Goal: Task Accomplishment & Management: Use online tool/utility

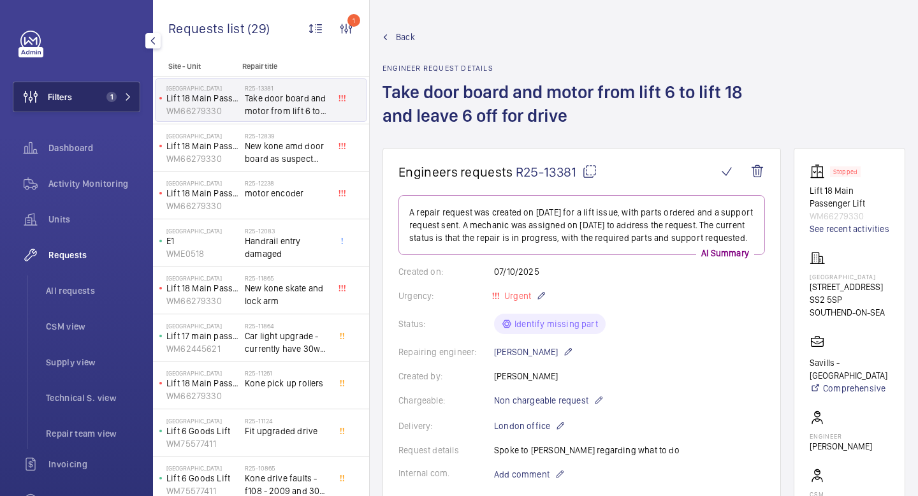
click at [127, 105] on button "Filters 1" at bounding box center [76, 97] width 127 height 31
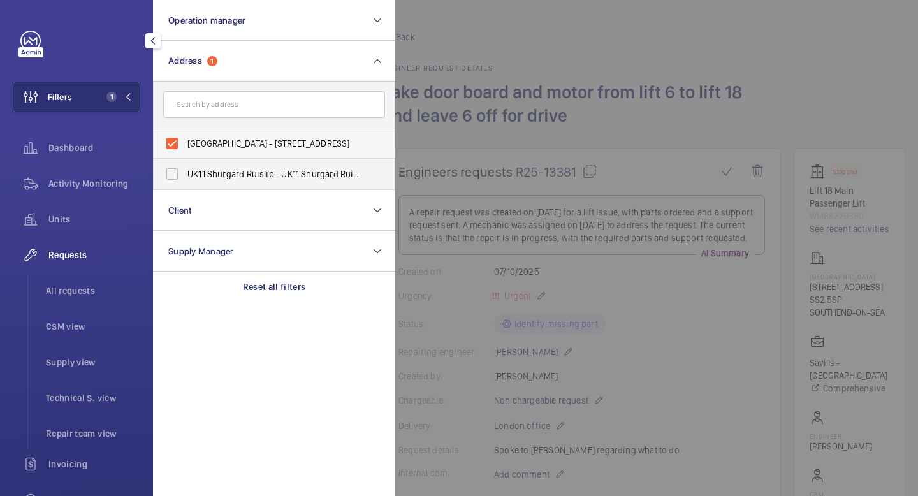
click at [198, 144] on span "[GEOGRAPHIC_DATA] - [STREET_ADDRESS]" at bounding box center [274, 143] width 175 height 13
click at [185, 144] on input "[GEOGRAPHIC_DATA] - [STREET_ADDRESS]" at bounding box center [171, 143] width 25 height 25
checkbox input "false"
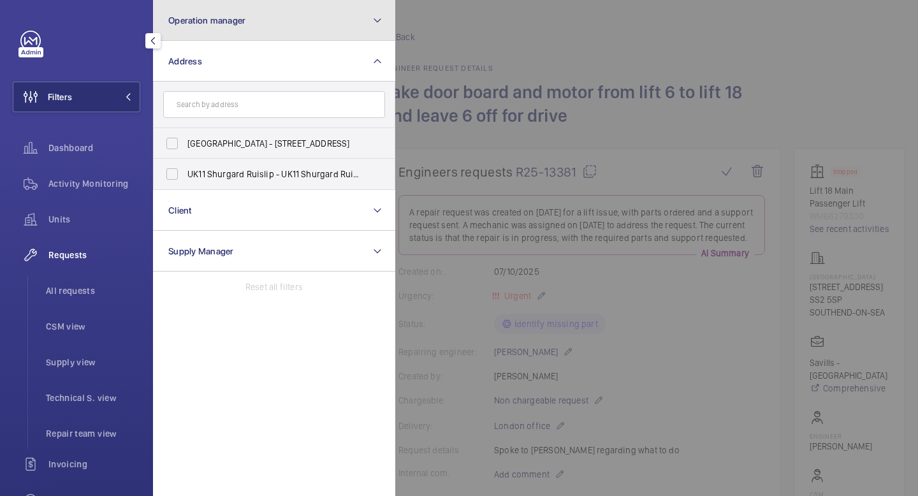
click at [364, 29] on button "Operation manager" at bounding box center [274, 20] width 242 height 41
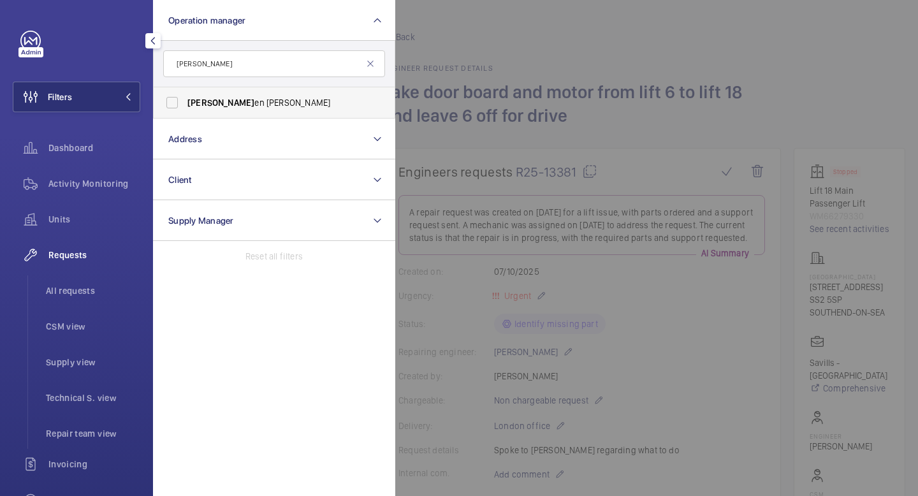
type input "[PERSON_NAME]"
click at [236, 106] on span "[PERSON_NAME] en [GEOGRAPHIC_DATA]" at bounding box center [274, 102] width 175 height 13
click at [185, 106] on input "[PERSON_NAME] en [GEOGRAPHIC_DATA]" at bounding box center [171, 102] width 25 height 25
checkbox input "true"
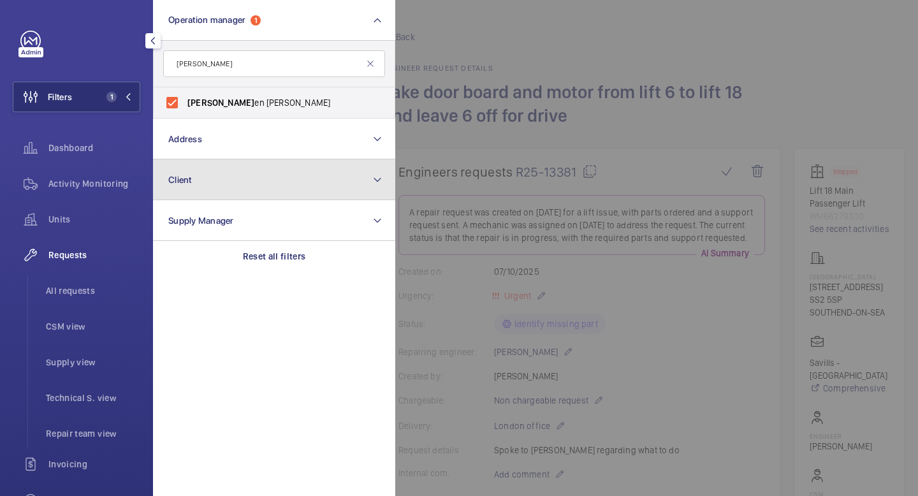
click at [223, 179] on button "Client" at bounding box center [274, 179] width 242 height 41
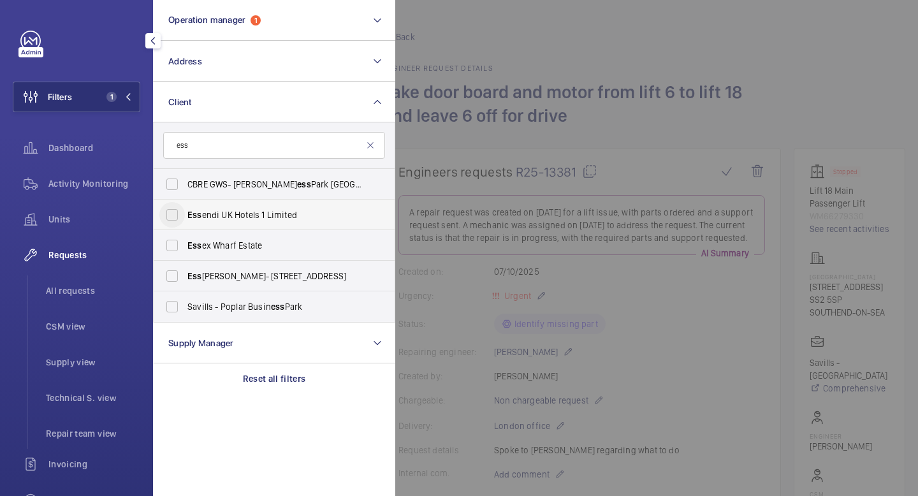
type input "ess"
click at [169, 214] on input "Ess endi UK Hotels 1 Limited" at bounding box center [171, 214] width 25 height 25
checkbox input "true"
click at [130, 98] on mat-icon at bounding box center [128, 97] width 8 height 8
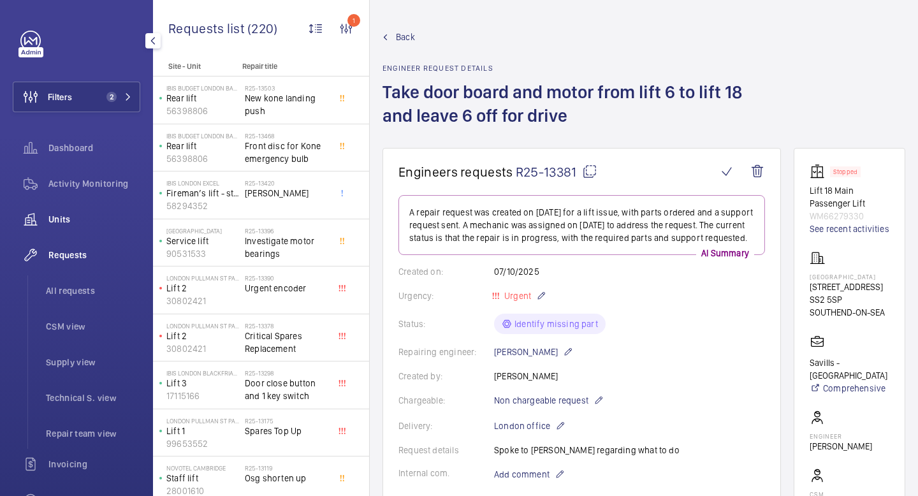
click at [71, 219] on span "Units" at bounding box center [94, 219] width 92 height 13
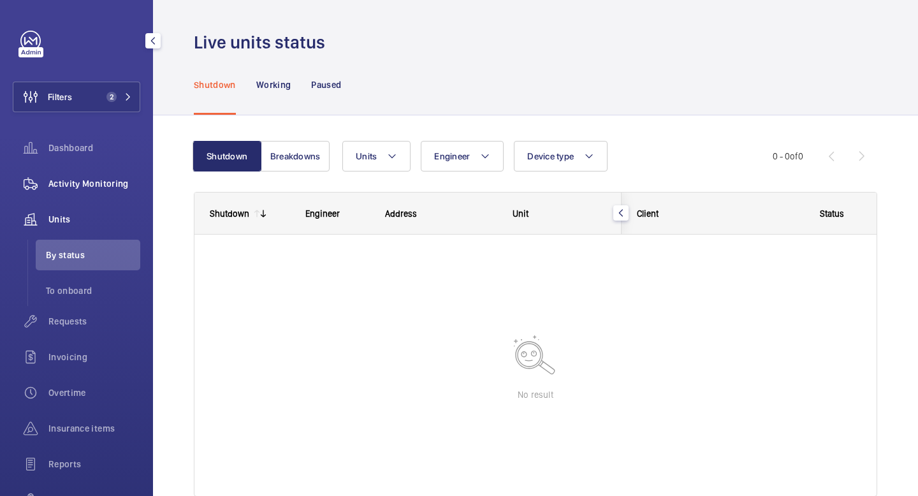
click at [69, 189] on span "Activity Monitoring" at bounding box center [94, 183] width 92 height 13
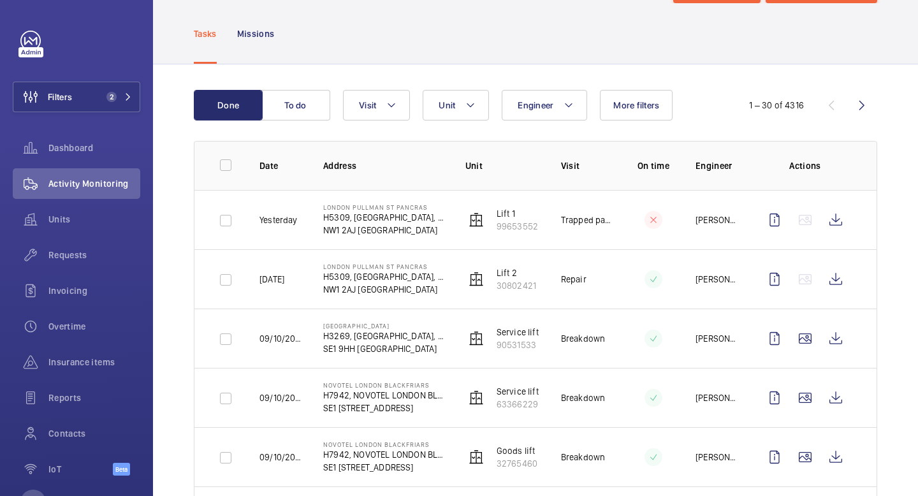
scroll to position [60, 0]
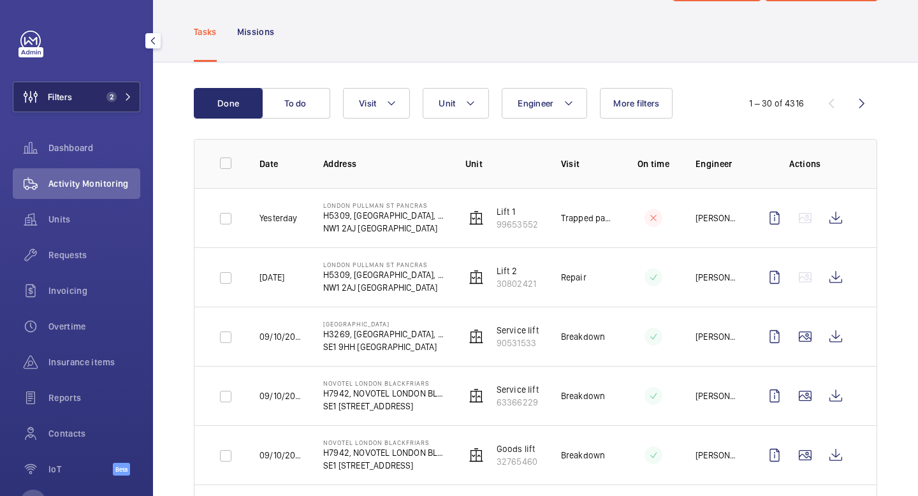
click at [99, 97] on button "Filters 2" at bounding box center [76, 97] width 127 height 31
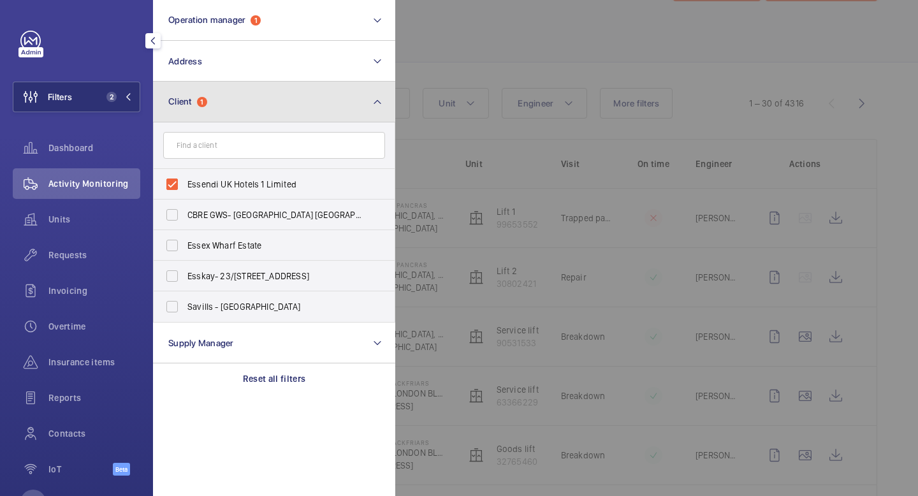
click at [287, 98] on button "Client 1" at bounding box center [274, 102] width 242 height 41
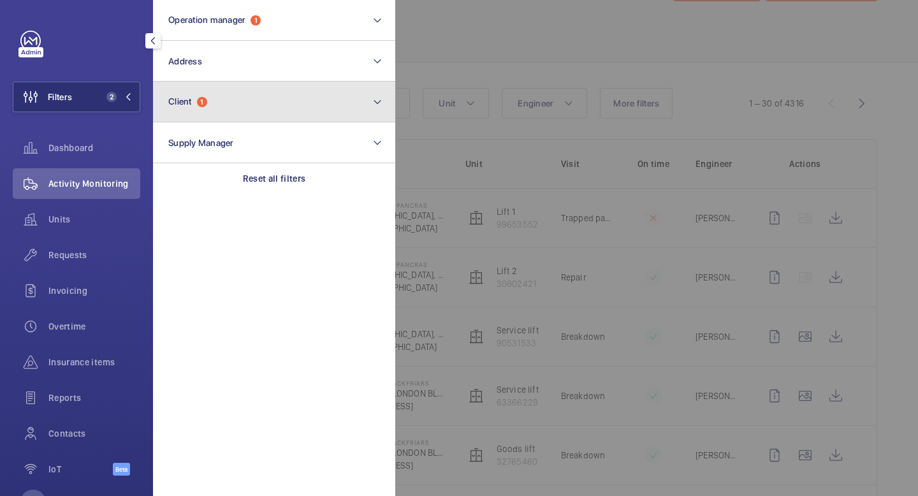
click at [352, 102] on button "Client 1" at bounding box center [274, 102] width 242 height 41
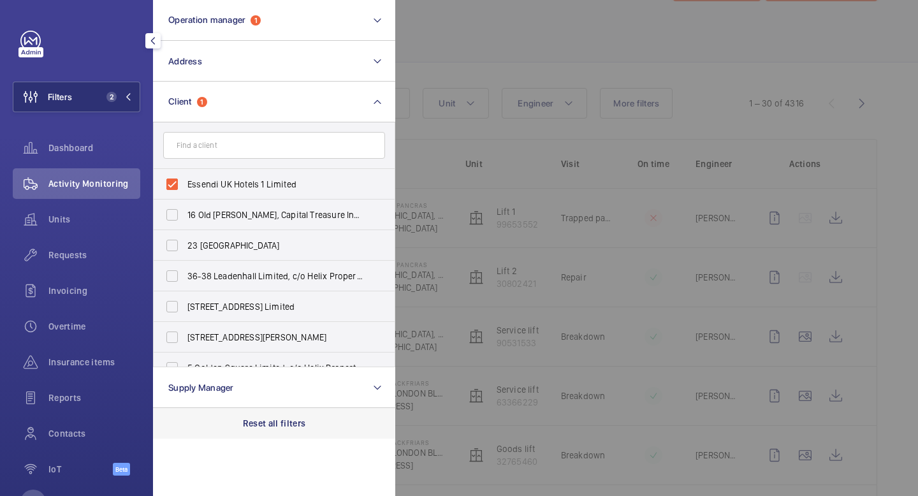
click at [270, 423] on p "Reset all filters" at bounding box center [274, 423] width 63 height 13
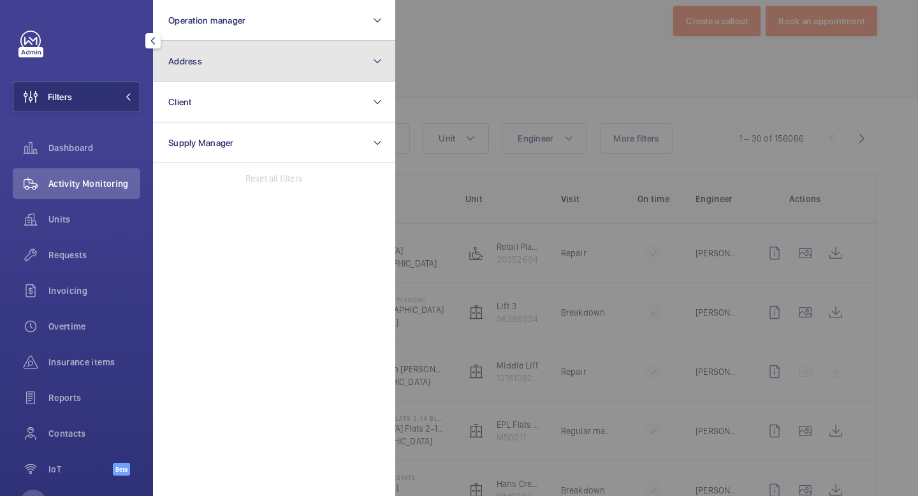
scroll to position [60, 0]
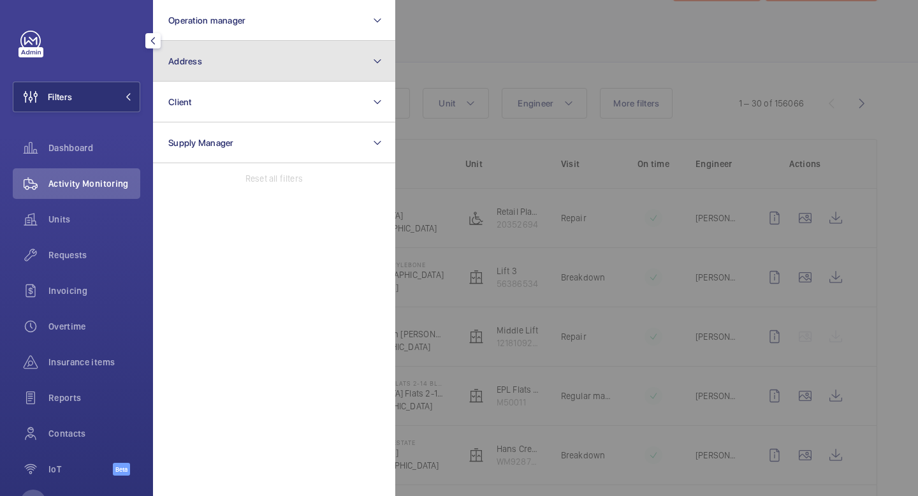
click at [335, 62] on button "Address" at bounding box center [274, 61] width 242 height 41
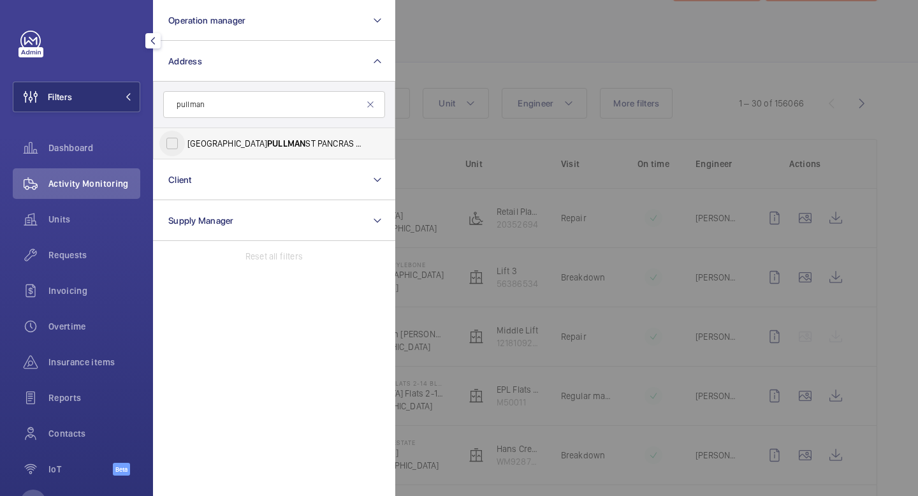
type input "pullman"
click at [171, 148] on input "LONDON PULLMAN ST PANCRAS - H5309, [GEOGRAPHIC_DATA], [STREET_ADDRESS]" at bounding box center [171, 143] width 25 height 25
checkbox input "true"
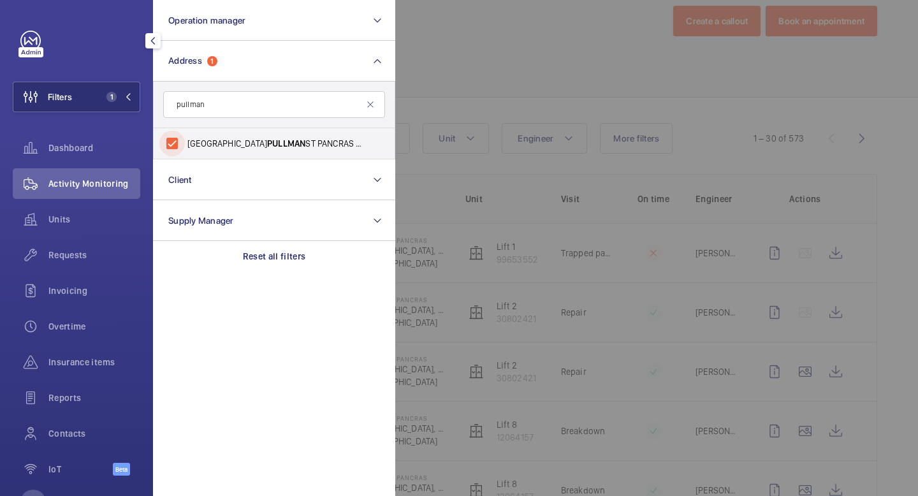
scroll to position [60, 0]
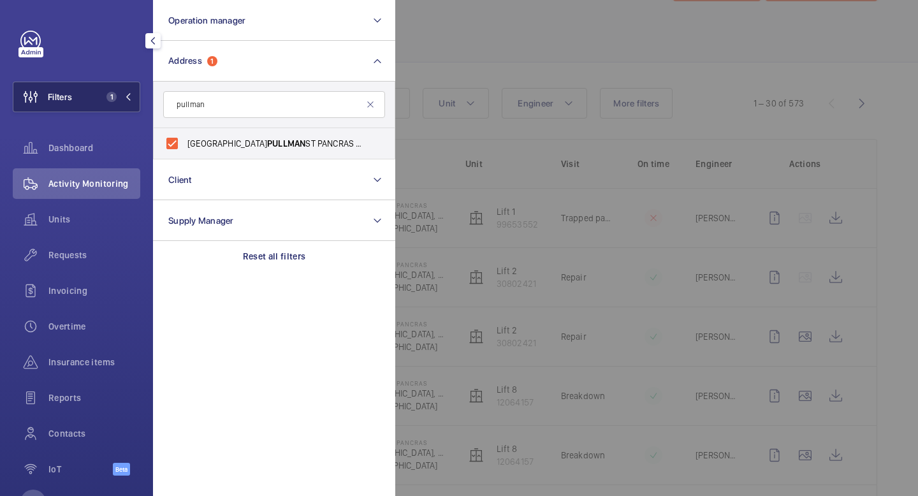
click at [127, 99] on mat-icon at bounding box center [128, 97] width 8 height 8
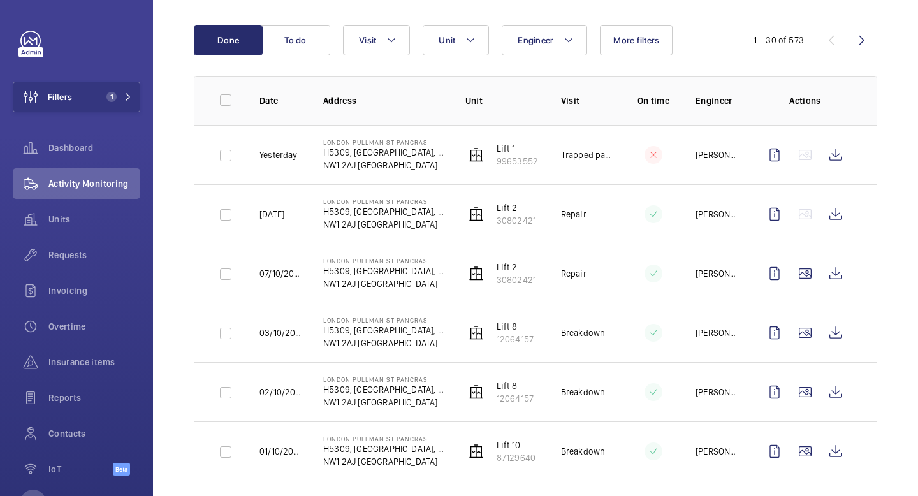
scroll to position [122, 0]
click at [837, 161] on wm-front-icon-button at bounding box center [835, 155] width 31 height 31
click at [832, 214] on wm-front-icon-button at bounding box center [835, 214] width 31 height 31
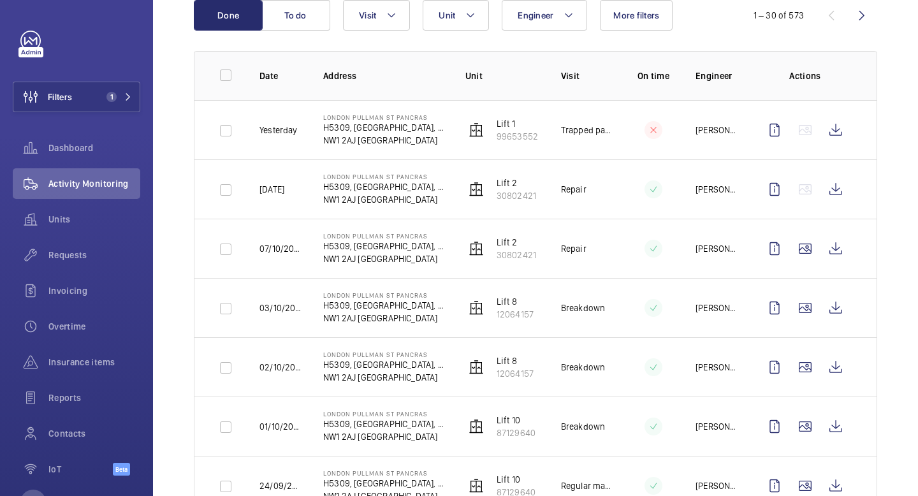
scroll to position [166, 0]
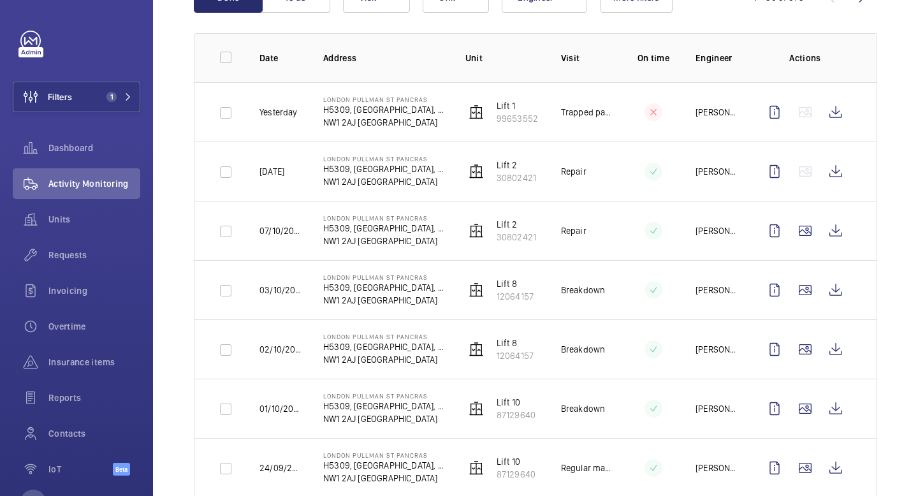
click at [412, 128] on p "NW1 2AJ [GEOGRAPHIC_DATA]" at bounding box center [384, 122] width 122 height 13
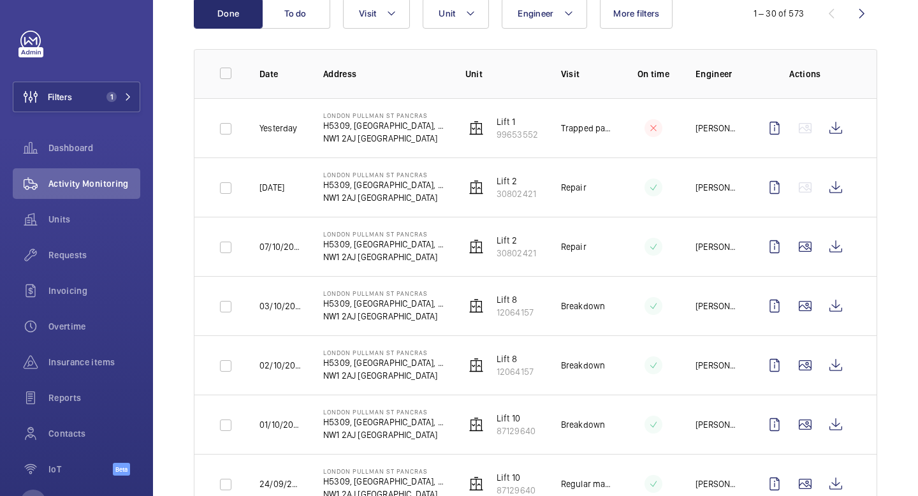
scroll to position [152, 0]
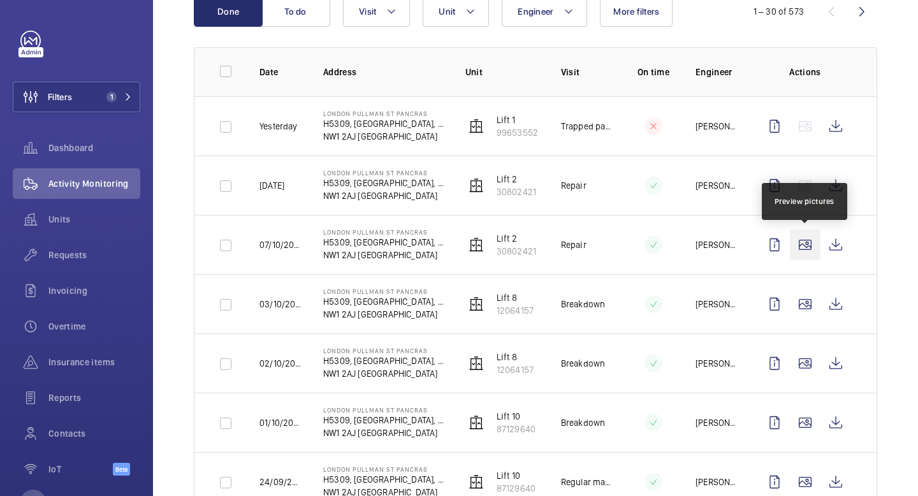
click at [806, 245] on wm-front-icon-button at bounding box center [805, 244] width 31 height 31
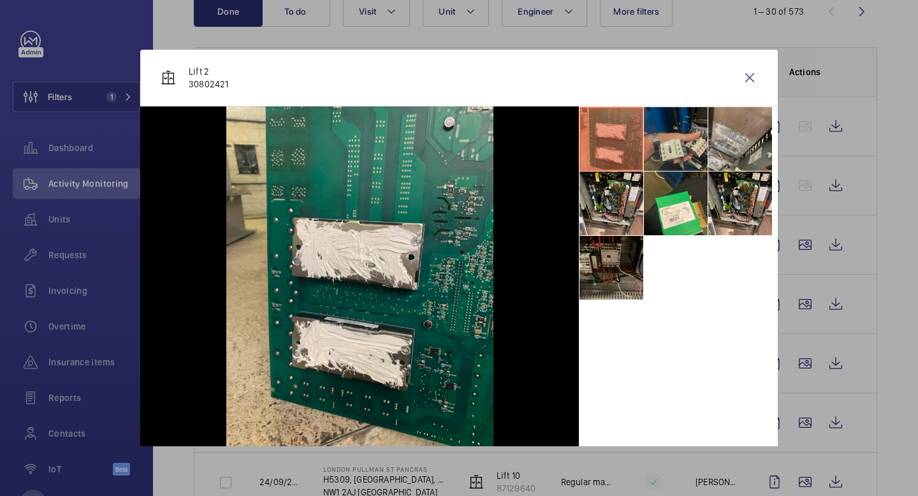
click at [678, 141] on li at bounding box center [676, 139] width 64 height 64
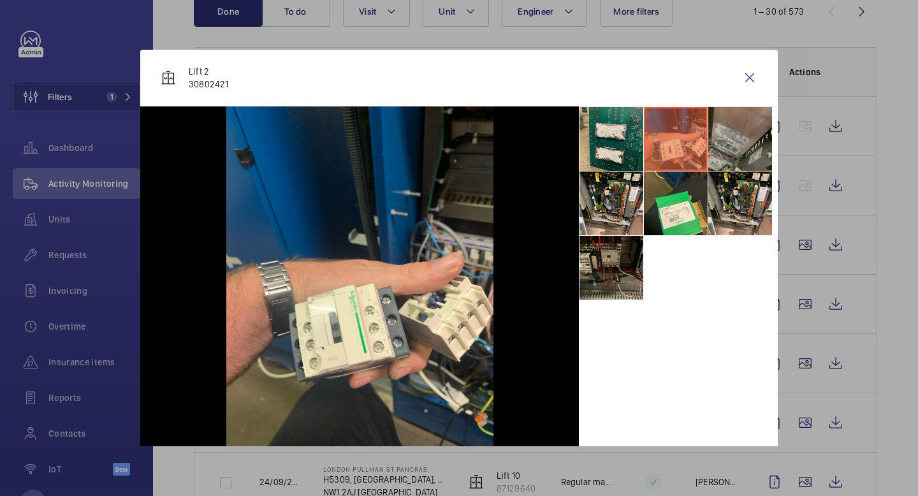
click at [733, 147] on li at bounding box center [740, 139] width 64 height 64
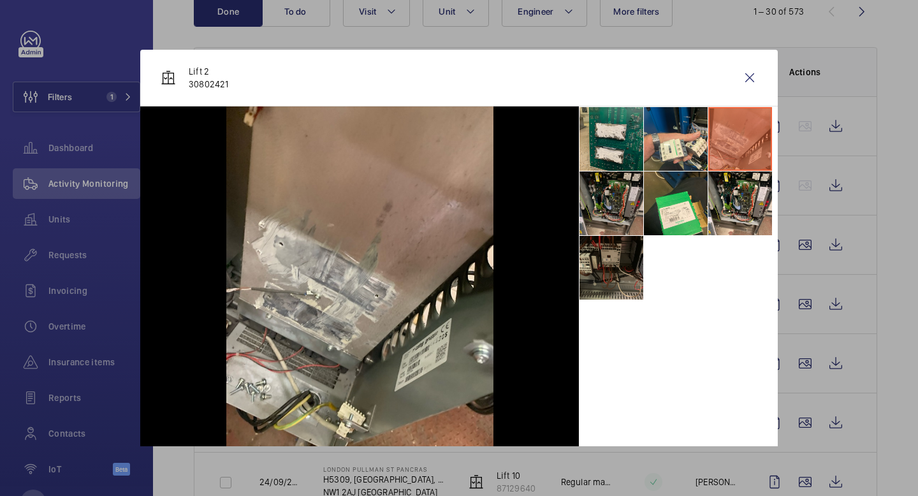
click at [599, 214] on li at bounding box center [611, 203] width 64 height 64
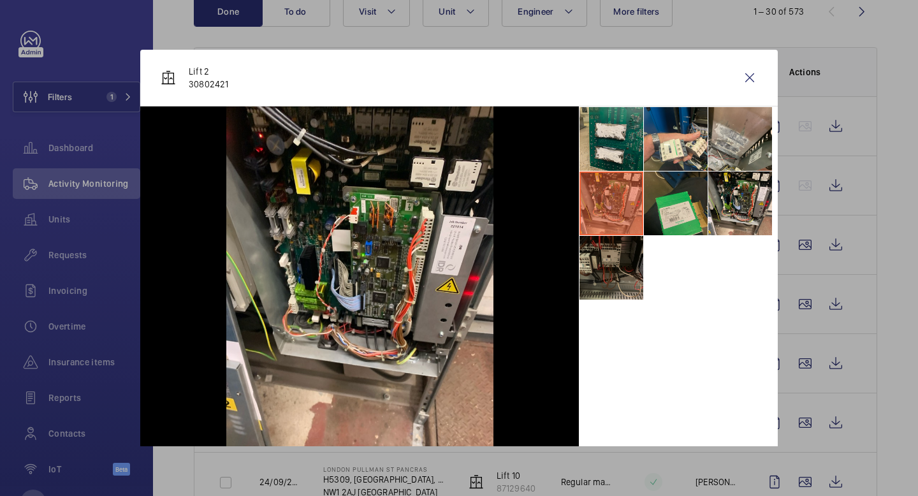
click at [700, 188] on li at bounding box center [676, 203] width 64 height 64
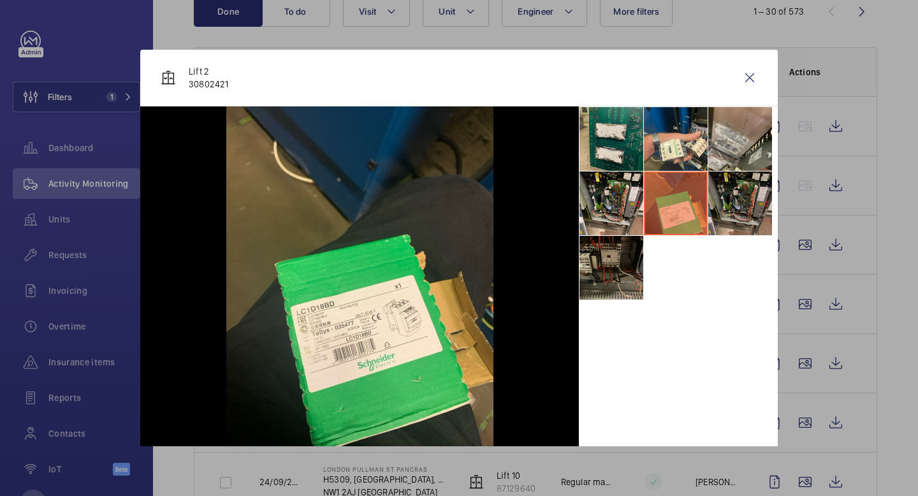
click at [741, 198] on li at bounding box center [740, 203] width 64 height 64
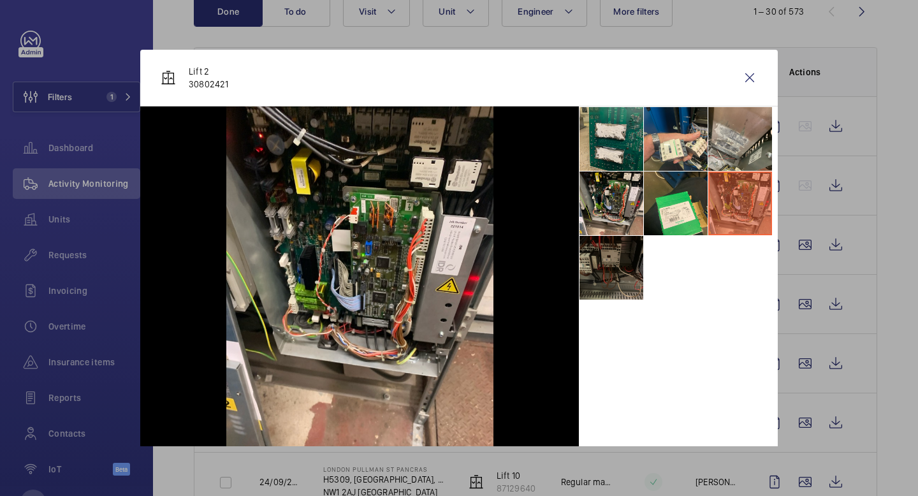
click at [609, 254] on li at bounding box center [611, 268] width 64 height 64
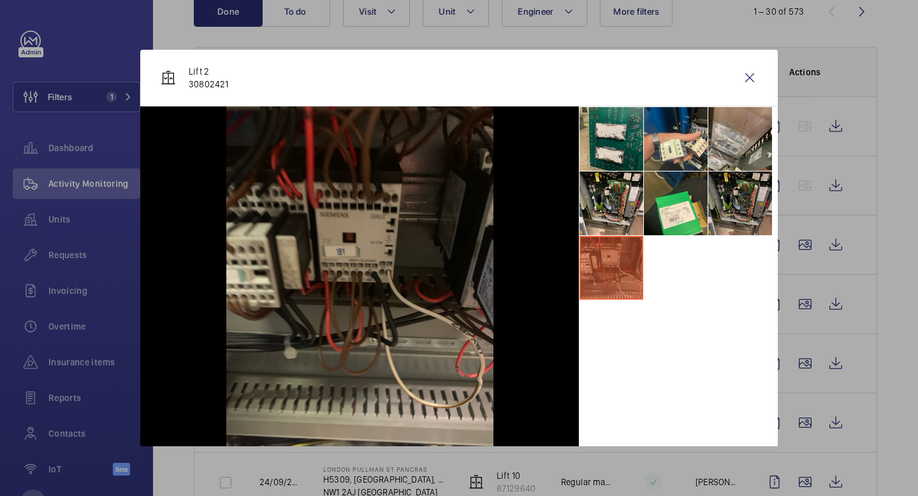
click at [750, 204] on li at bounding box center [740, 203] width 64 height 64
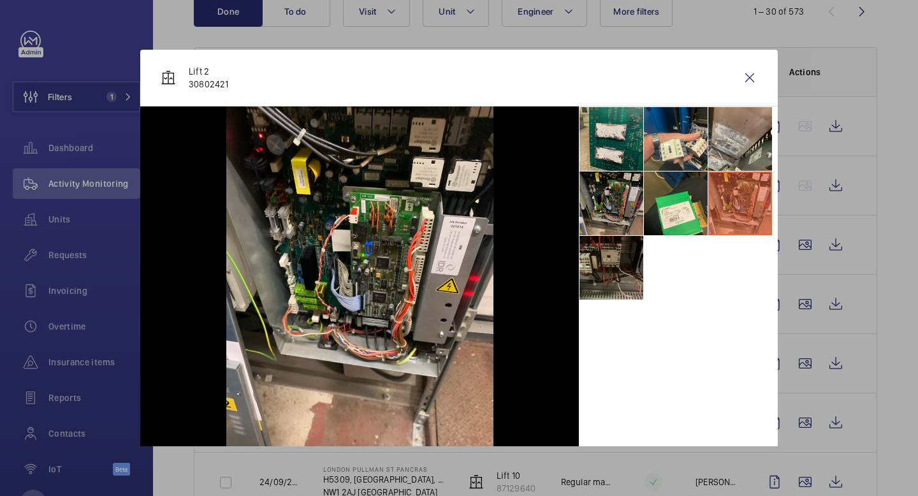
scroll to position [17, 0]
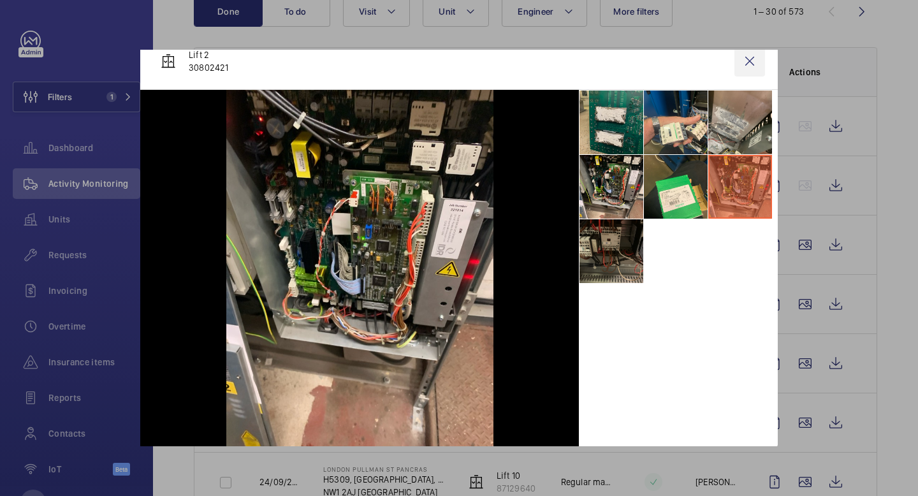
click at [752, 59] on wm-front-icon-button at bounding box center [749, 61] width 31 height 31
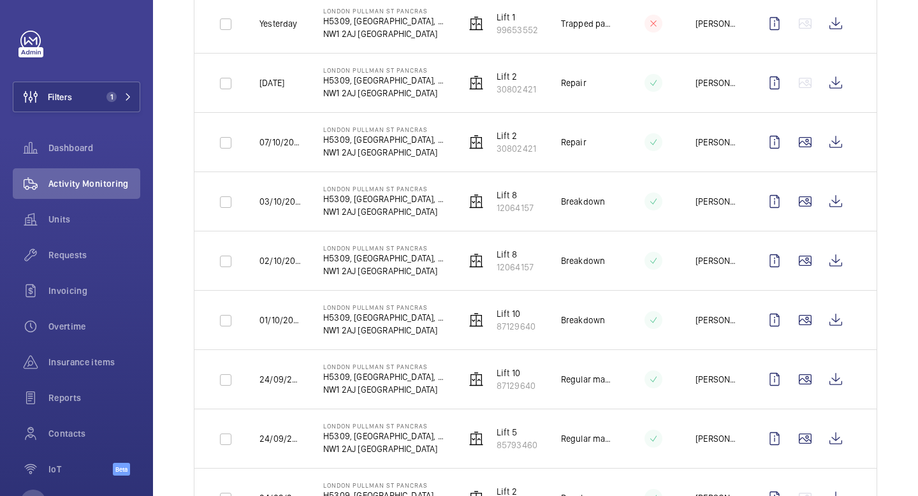
scroll to position [196, 0]
